Goal: Find specific page/section: Find specific page/section

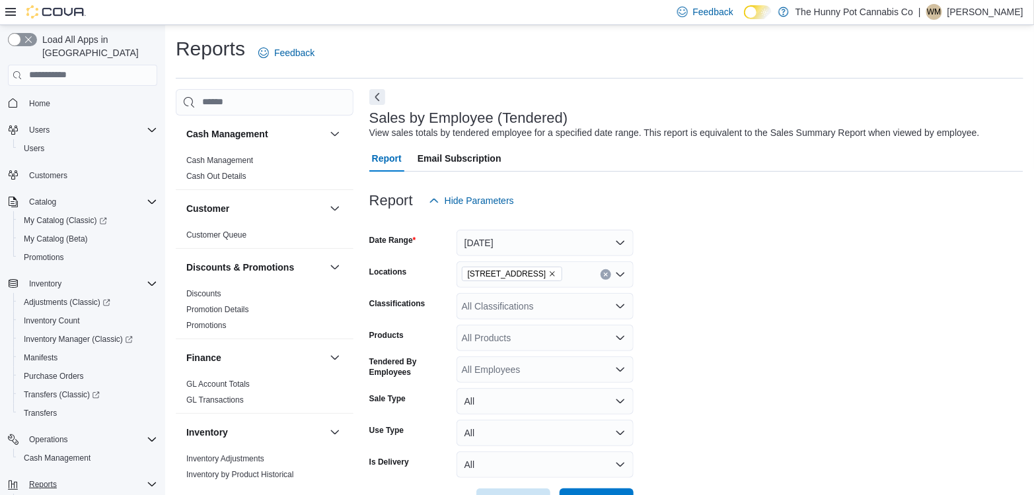
scroll to position [63, 0]
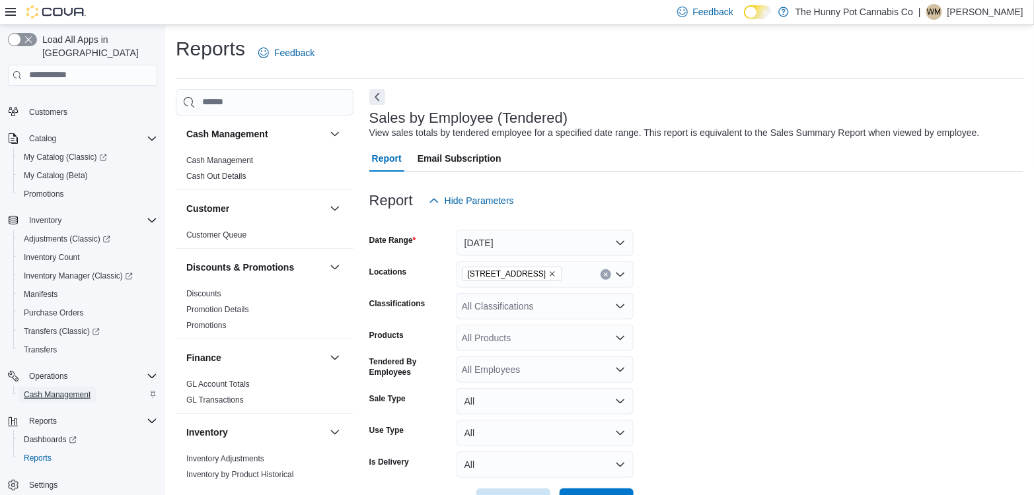
click at [46, 390] on span "Cash Management" at bounding box center [57, 395] width 67 height 11
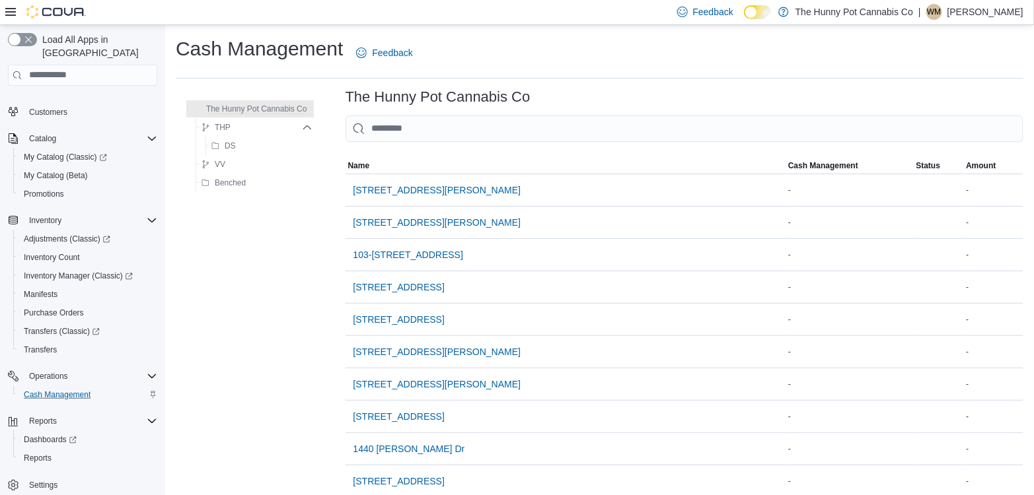
scroll to position [40, 0]
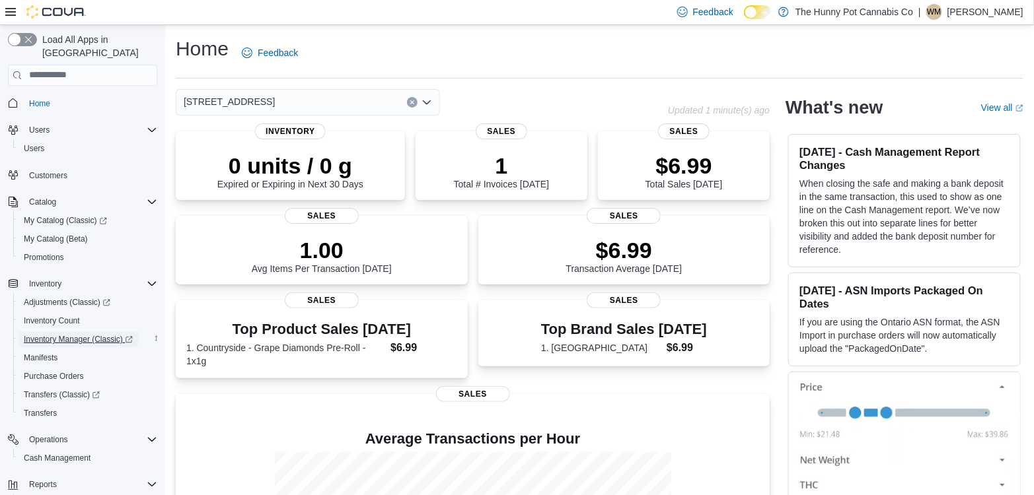
click at [74, 334] on span "Inventory Manager (Classic)" at bounding box center [78, 339] width 109 height 11
